Goal: Navigation & Orientation: Find specific page/section

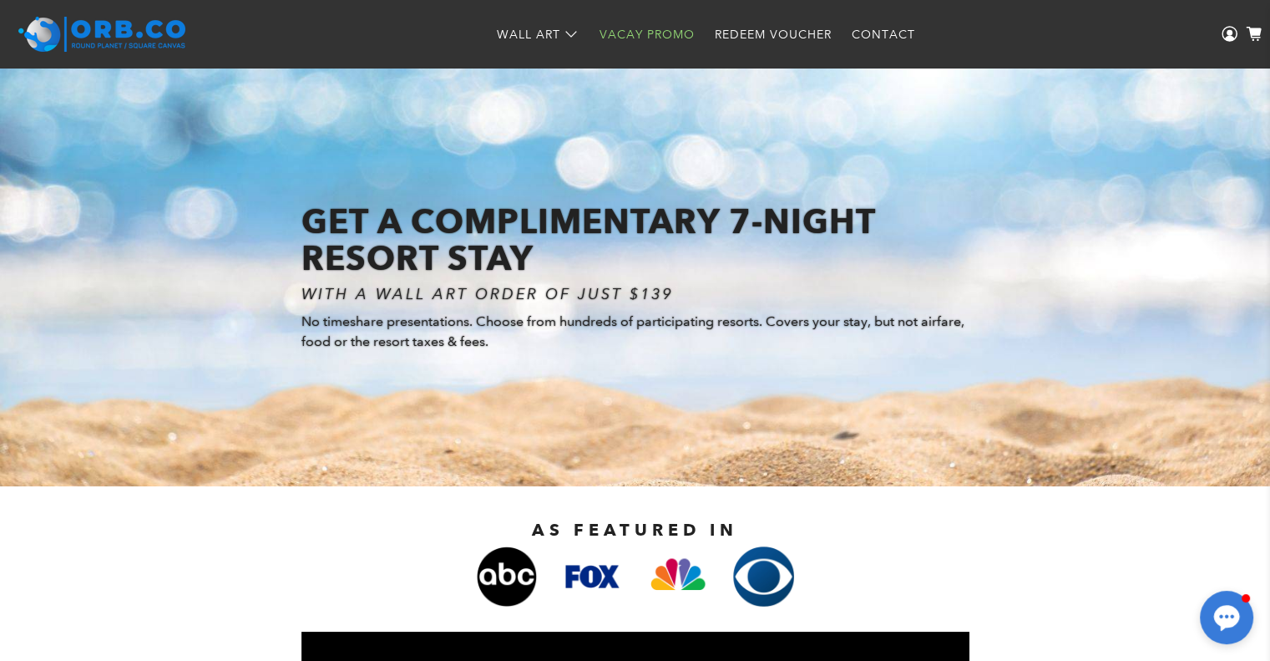
click at [520, 48] on link "Wall Art" at bounding box center [538, 35] width 103 height 44
click at [1230, 35] on circle at bounding box center [1230, 33] width 6 height 6
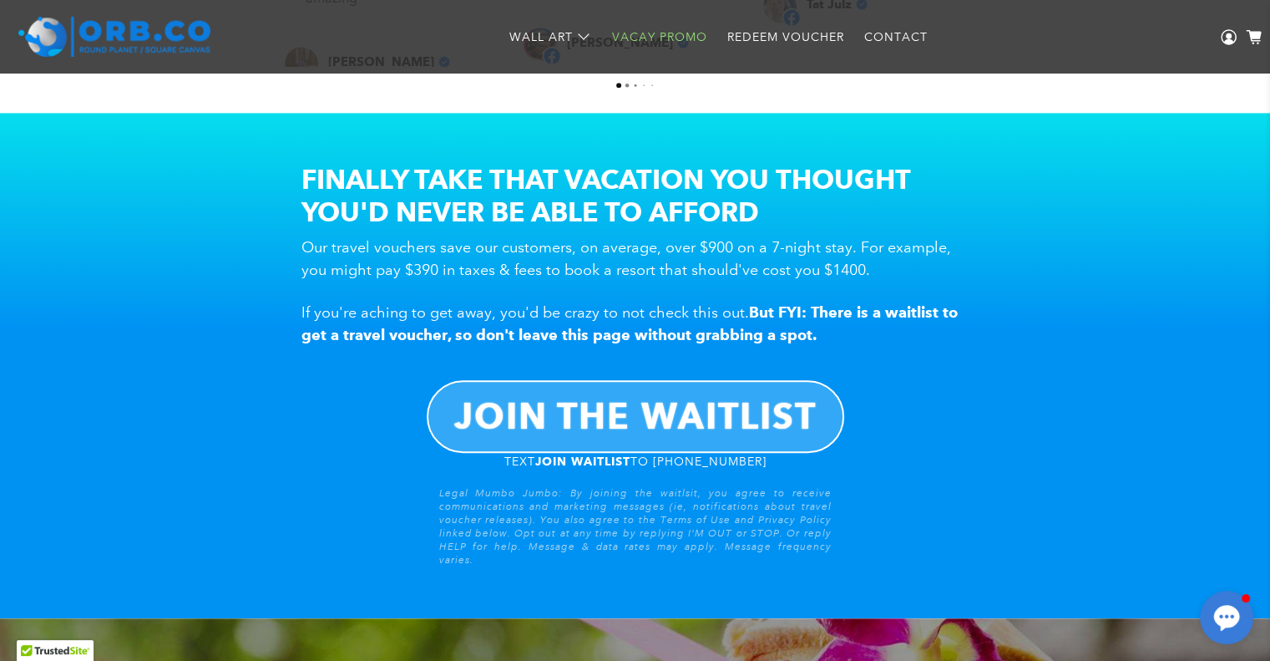
scroll to position [1225, 0]
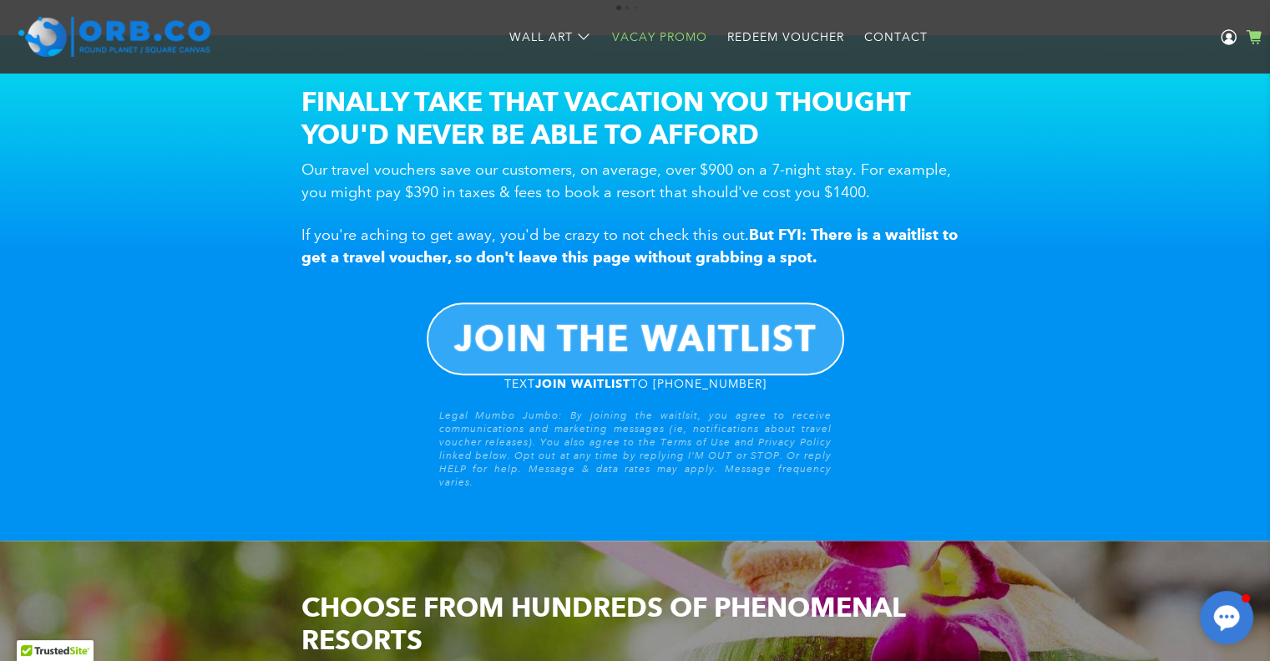
click at [1256, 33] on icon at bounding box center [1253, 35] width 15 height 12
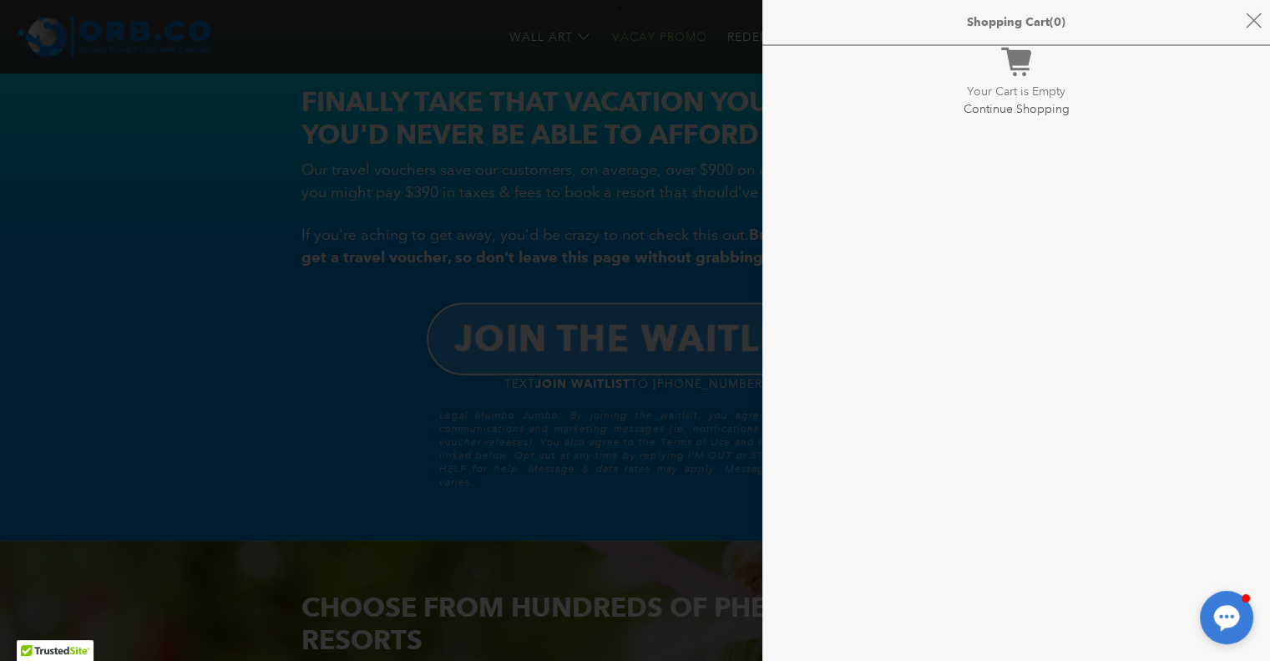
click at [1252, 21] on icon at bounding box center [1254, 21] width 16 height 16
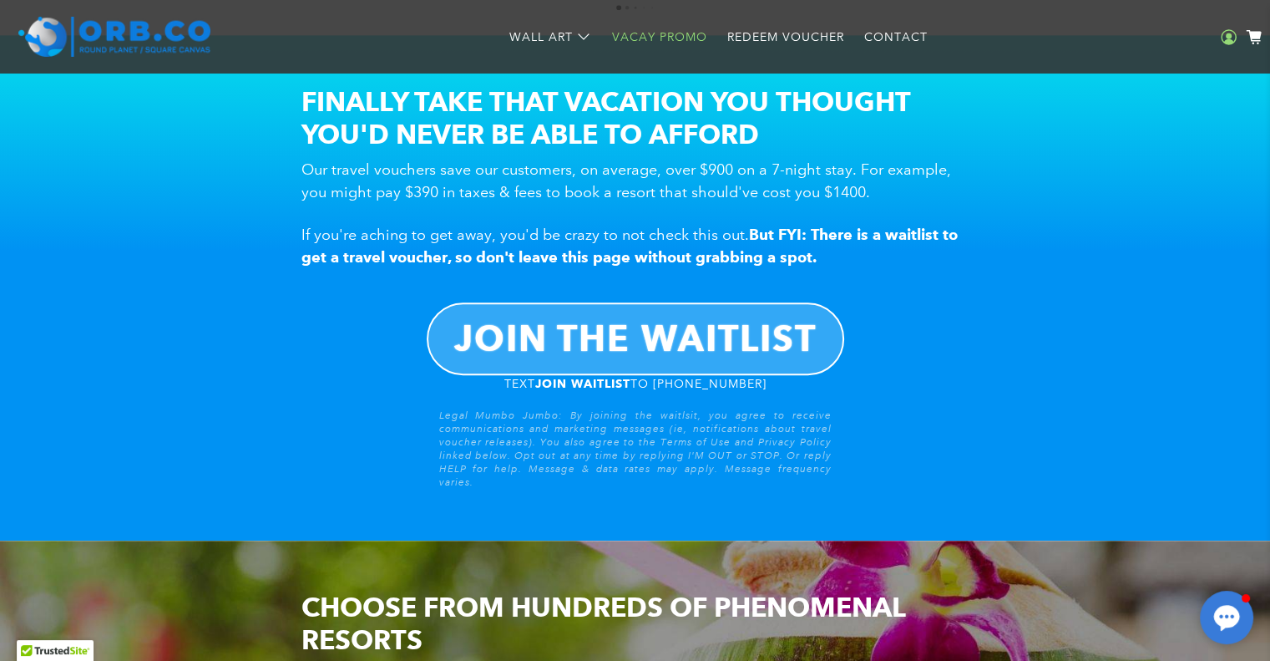
click at [1227, 36] on circle at bounding box center [1230, 36] width 6 height 6
